Goal: Information Seeking & Learning: Check status

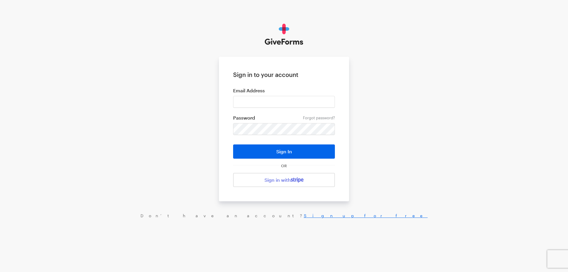
type input "[EMAIL_ADDRESS][DOMAIN_NAME]"
click at [233, 144] on button "Sign In" at bounding box center [284, 151] width 102 height 14
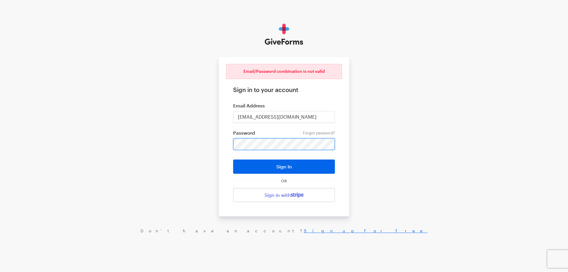
click at [233, 160] on button "Sign In" at bounding box center [284, 167] width 102 height 14
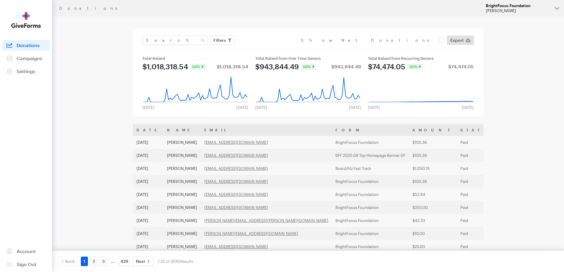
click at [530, 7] on div "BrightFocus Foundation" at bounding box center [518, 5] width 64 height 5
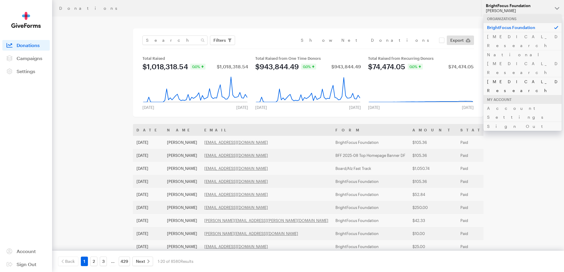
click at [499, 77] on link "[MEDICAL_DATA] Research" at bounding box center [522, 86] width 78 height 18
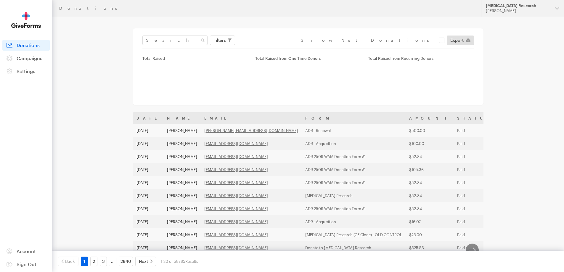
click at [157, 39] on input "text" at bounding box center [174, 40] width 65 height 9
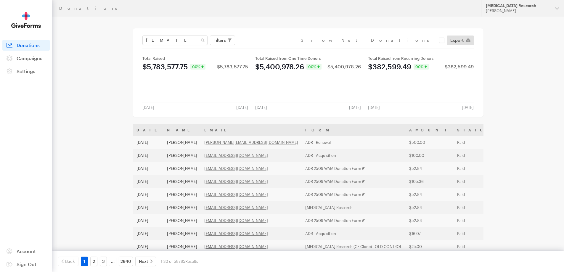
scroll to position [0, 0]
type input "stephwoodruff@gmail.com"
click at [264, 48] on button "Apply" at bounding box center [273, 52] width 19 height 9
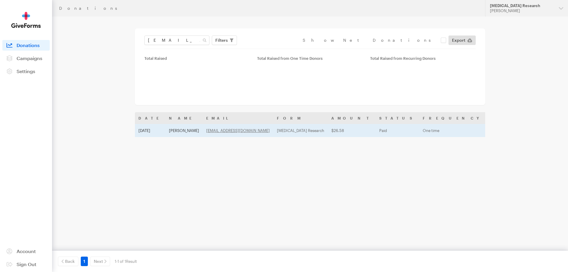
click at [182, 128] on td "Stephanie Woodruff" at bounding box center [183, 130] width 37 height 13
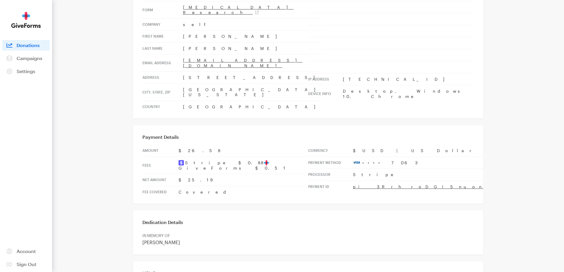
scroll to position [89, 0]
